Goal: Information Seeking & Learning: Learn about a topic

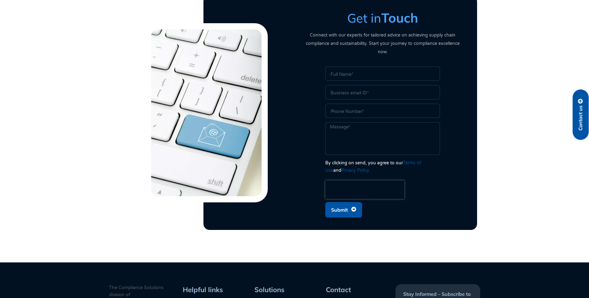
scroll to position [1641, 0]
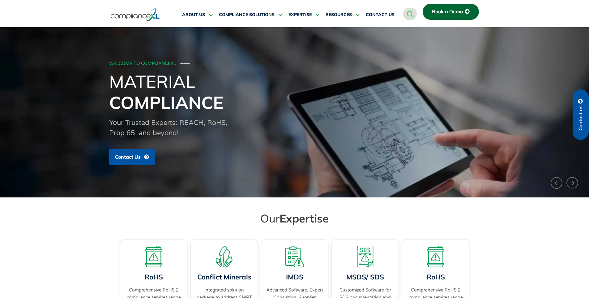
click at [582, 112] on span "Contact us" at bounding box center [581, 118] width 6 height 25
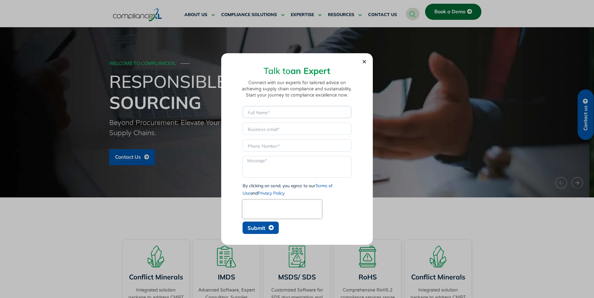
click at [258, 114] on input "Name" at bounding box center [297, 112] width 109 height 12
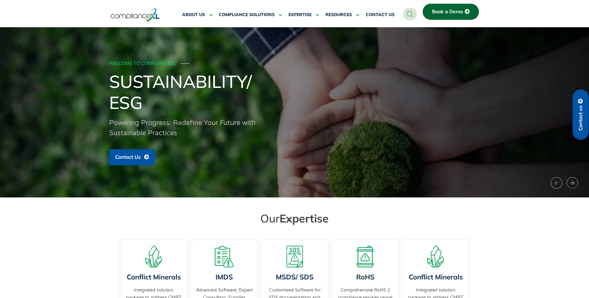
click at [581, 122] on span "Contact us" at bounding box center [581, 118] width 6 height 25
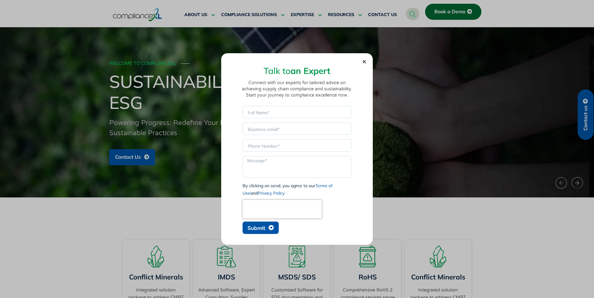
click at [363, 60] on icon "Close" at bounding box center [364, 61] width 5 height 5
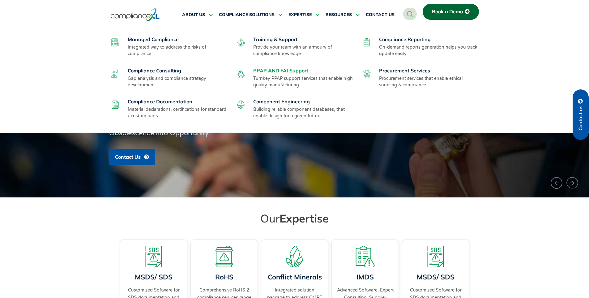
click at [270, 70] on link "PPAP AND FAI Support" at bounding box center [280, 70] width 55 height 6
